Goal: Information Seeking & Learning: Learn about a topic

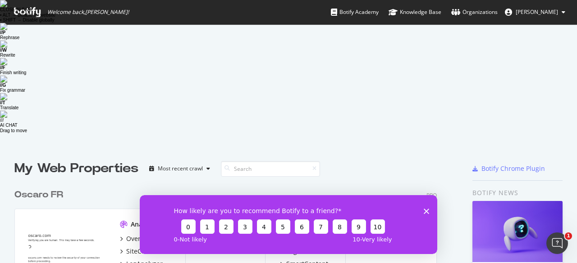
scroll to position [13, 0]
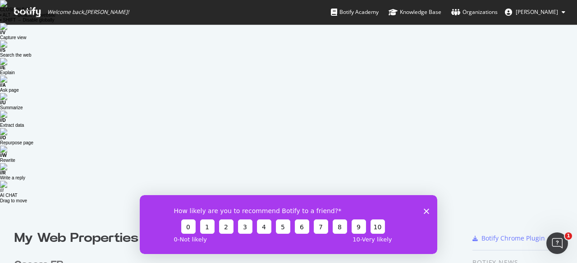
click at [27, 18] on span "Welcome back, [PERSON_NAME] !" at bounding box center [71, 12] width 129 height 24
click at [36, 15] on icon at bounding box center [27, 12] width 27 height 10
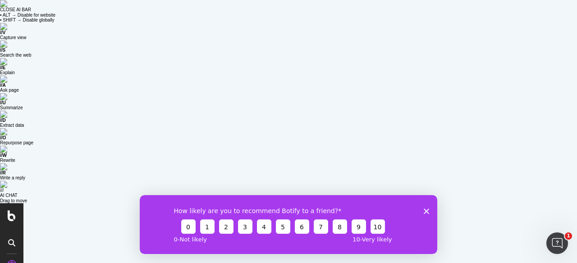
click at [425, 212] on polygon "Fermer l'enquête" at bounding box center [425, 211] width 5 height 5
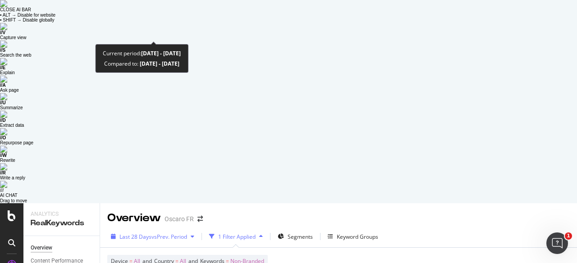
click at [171, 233] on span "vs Prev. Period" at bounding box center [169, 237] width 36 height 8
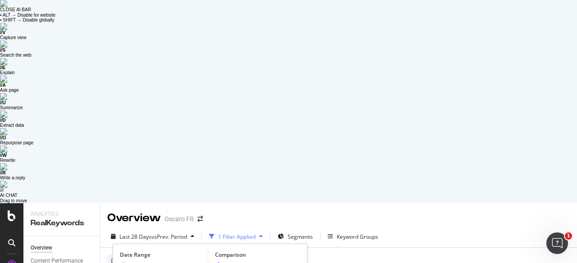
type input "[DATE]"
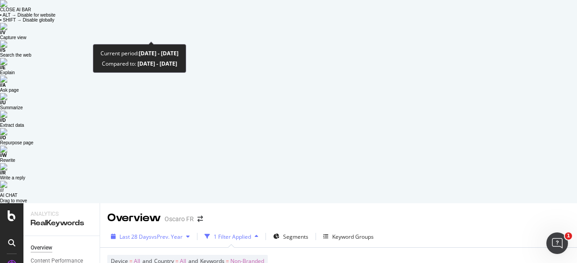
click at [173, 233] on span "vs Prev. Year" at bounding box center [166, 237] width 31 height 8
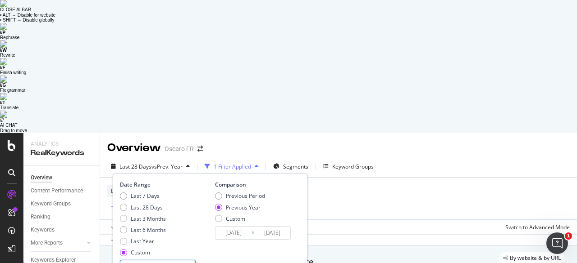
click at [150, 261] on input "[DATE]" at bounding box center [138, 267] width 36 height 13
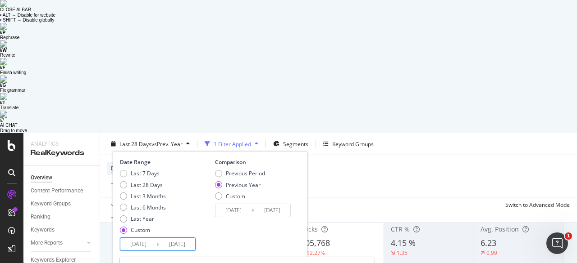
scroll to position [61, 0]
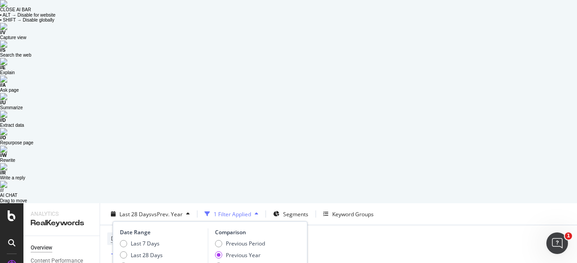
type input "[DATE]"
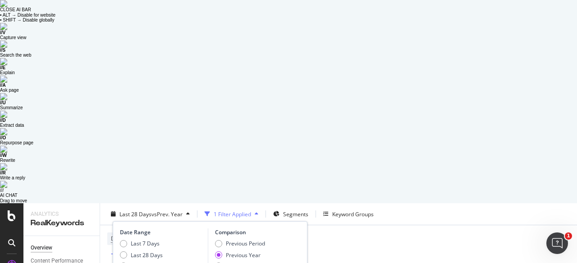
type input "[DATE]"
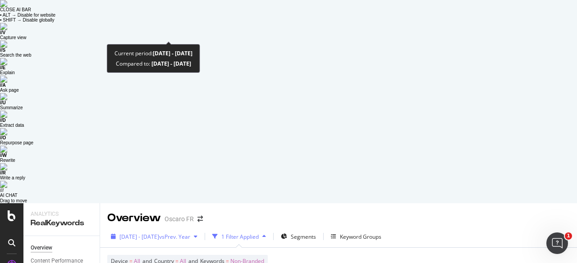
click at [201, 234] on div "button" at bounding box center [195, 236] width 11 height 5
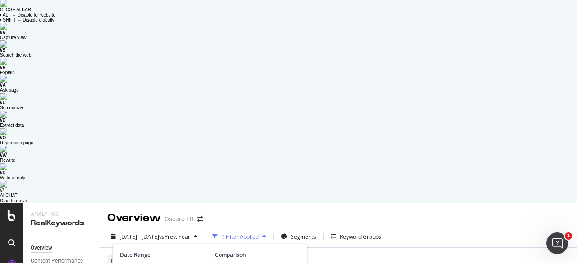
click at [230, 263] on div "Previous Period" at bounding box center [245, 267] width 39 height 8
type input "[DATE]"
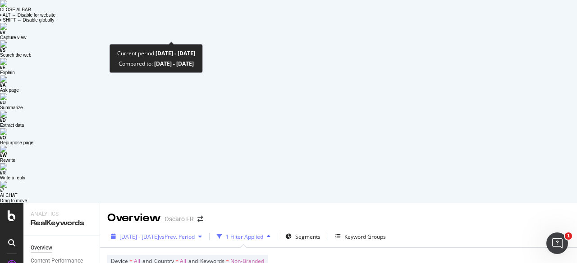
click at [195, 233] on span "vs Prev. Period" at bounding box center [177, 237] width 36 height 8
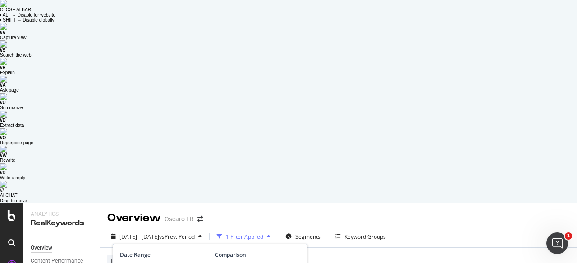
type input "[DATE]"
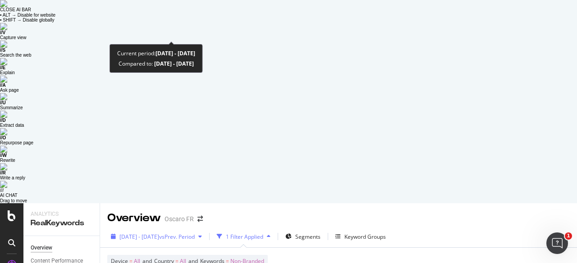
click at [205, 230] on div "[DATE] - [DATE] vs Prev. Period" at bounding box center [156, 237] width 98 height 14
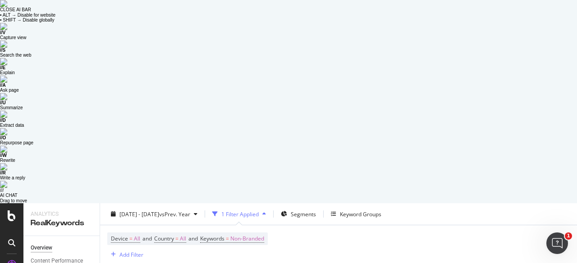
scroll to position [216, 0]
